Goal: Navigation & Orientation: Find specific page/section

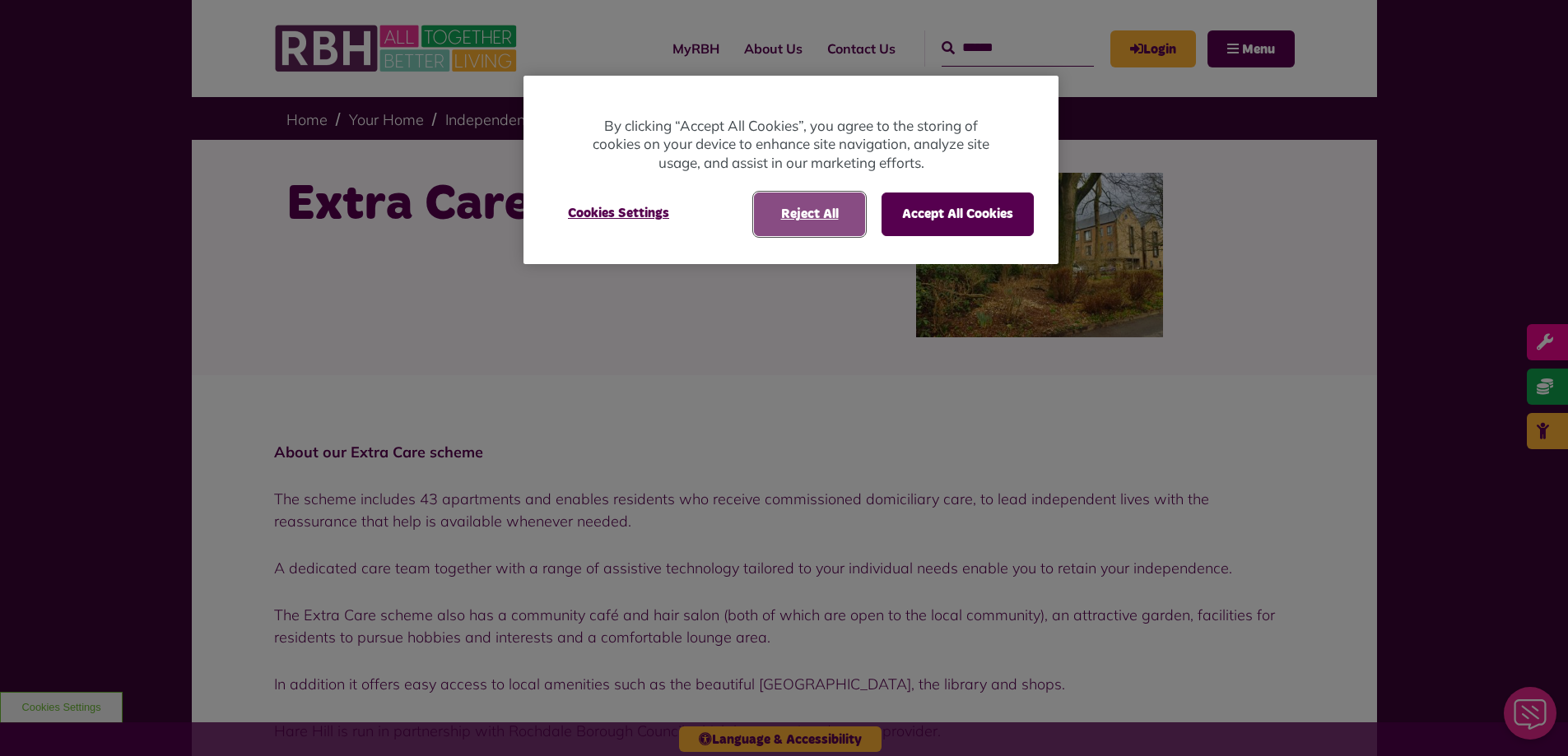
click at [818, 214] on button "Reject All" at bounding box center [810, 214] width 111 height 43
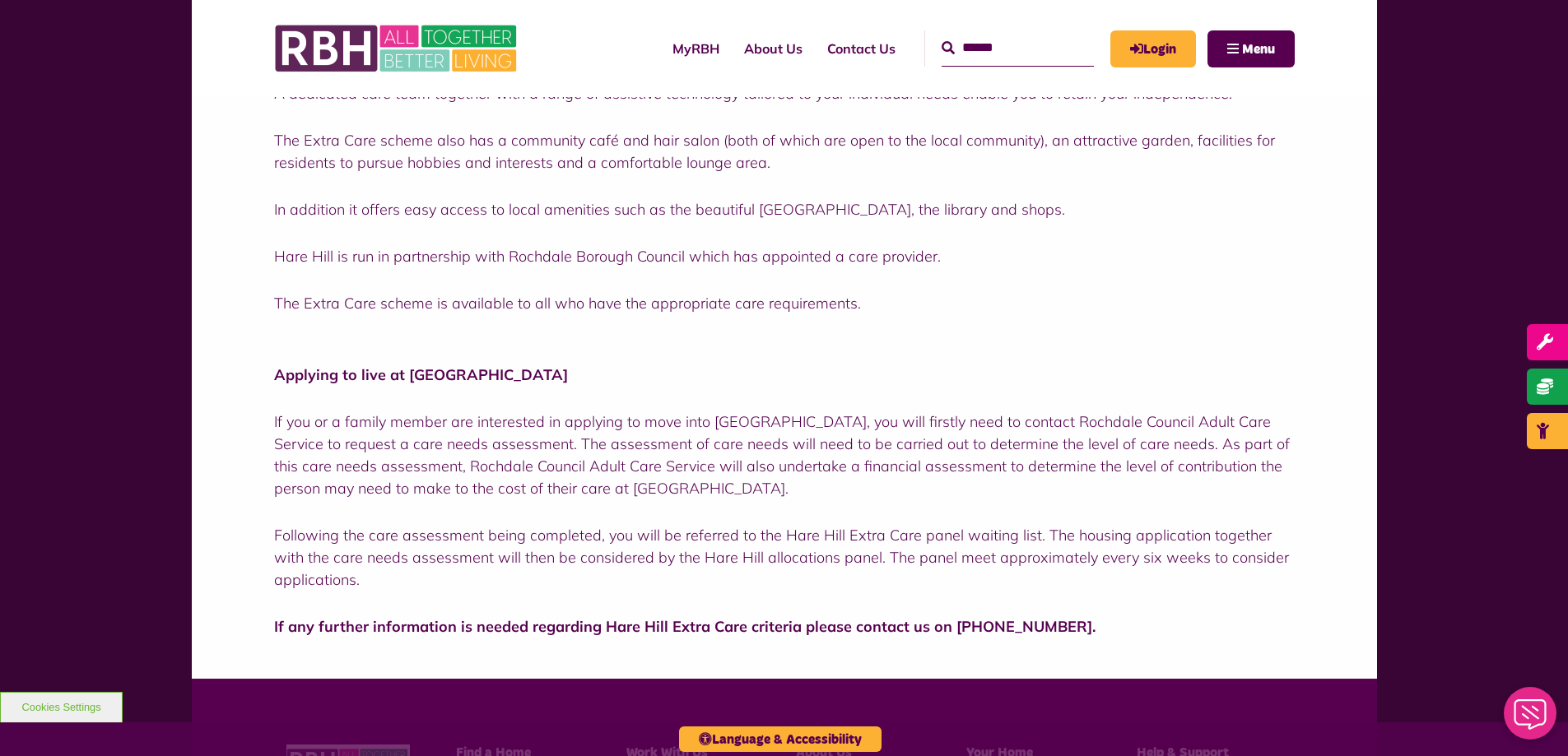
scroll to position [494, 0]
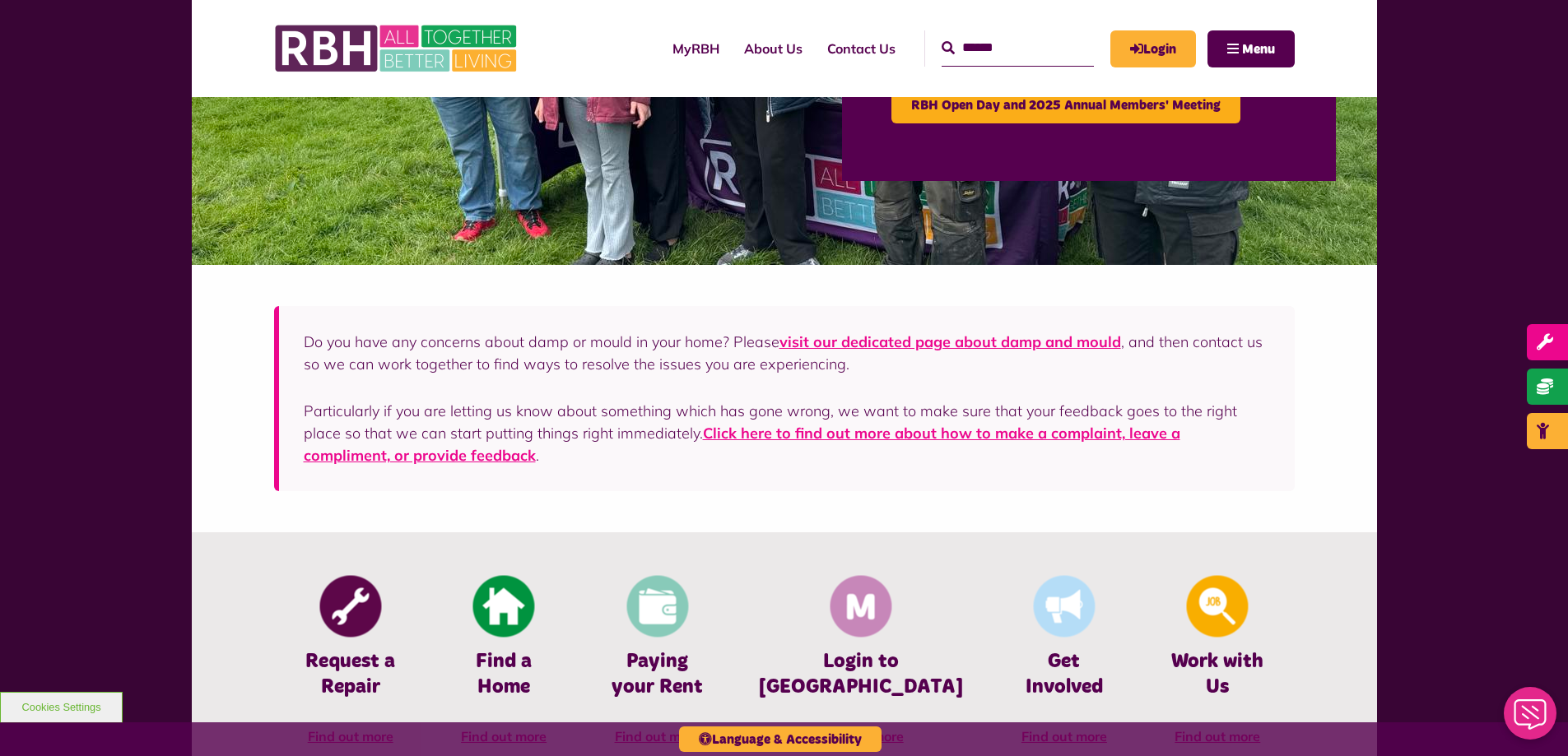
scroll to position [411, 0]
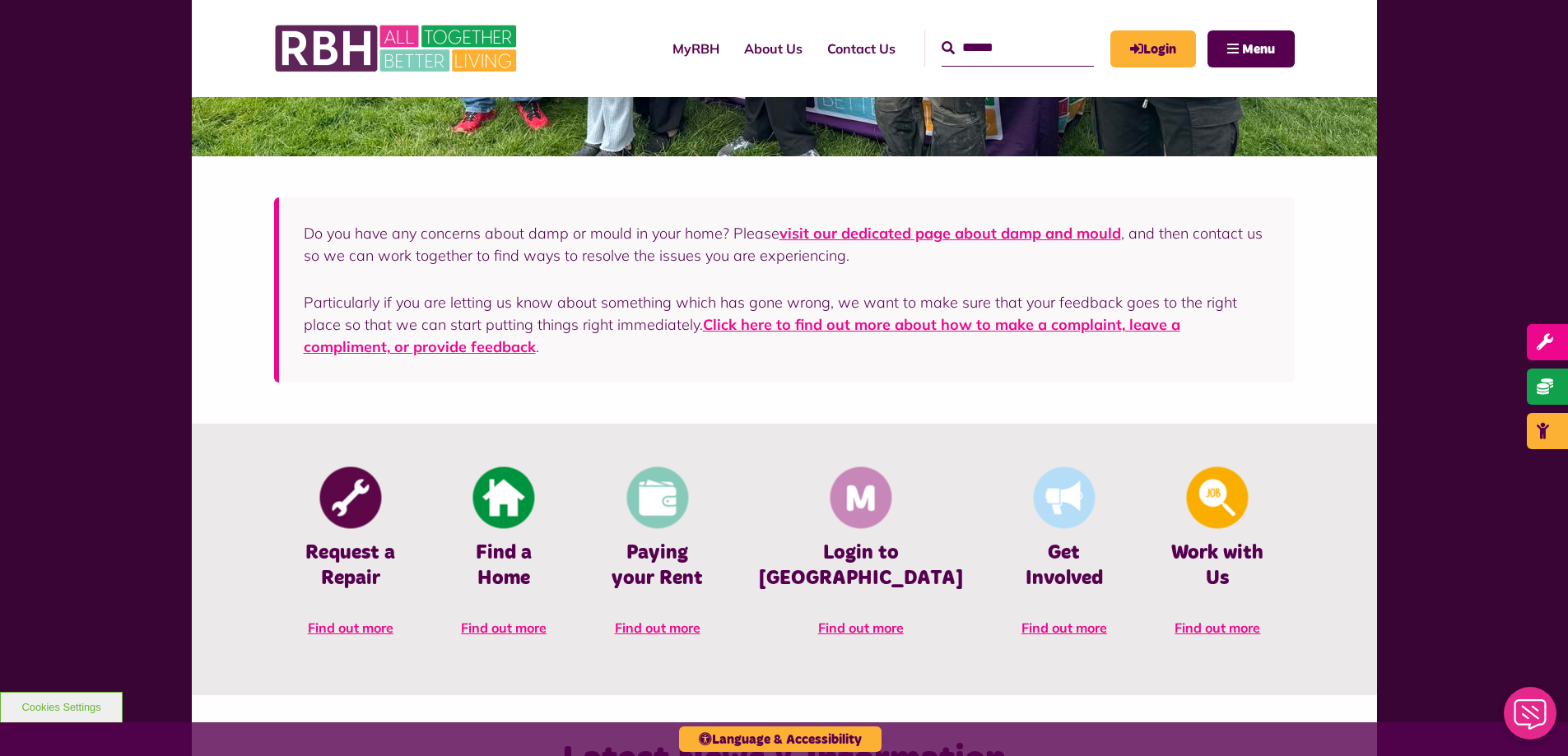
scroll to position [494, 0]
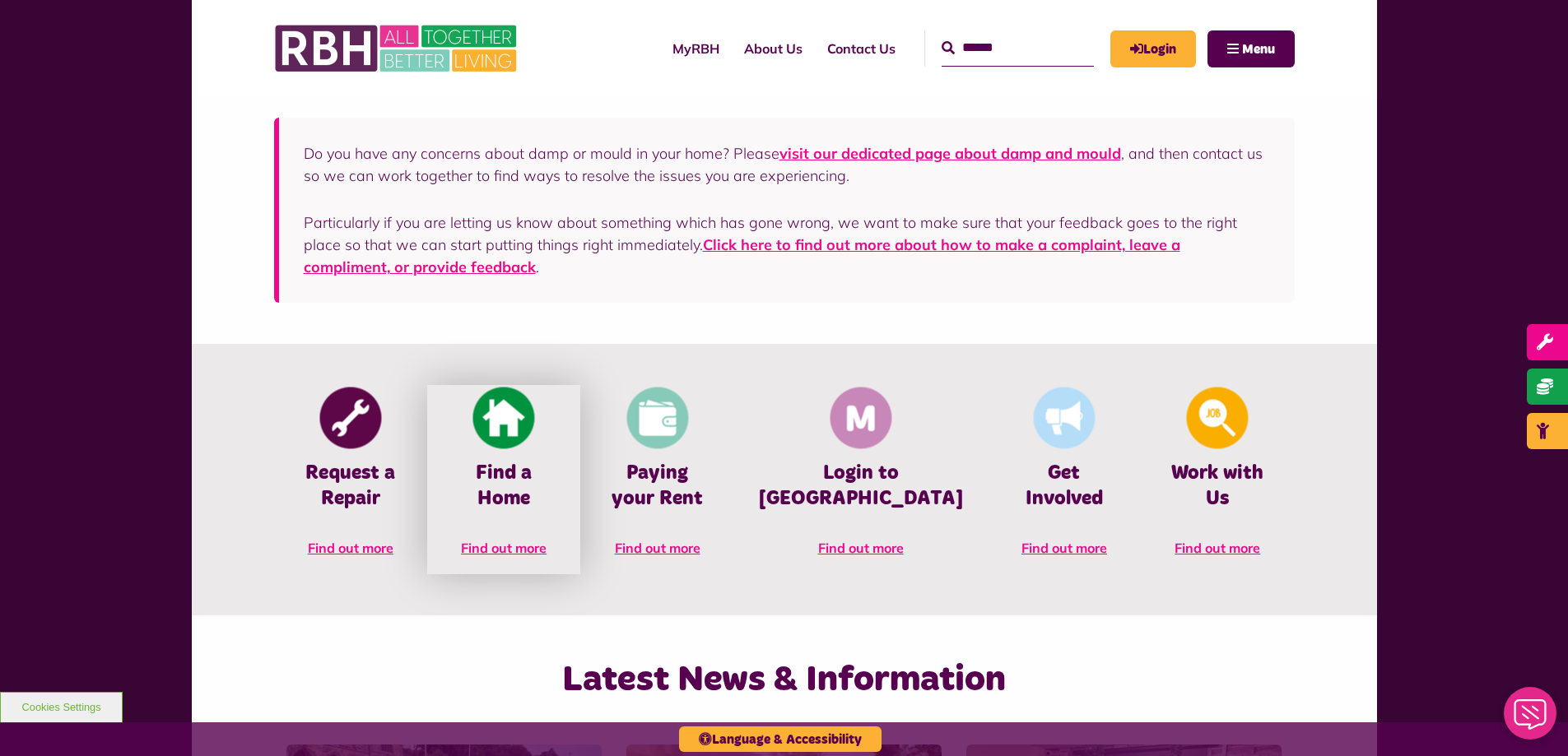
click at [540, 540] on span "Find out more" at bounding box center [503, 548] width 85 height 16
